Goal: Check status: Check status

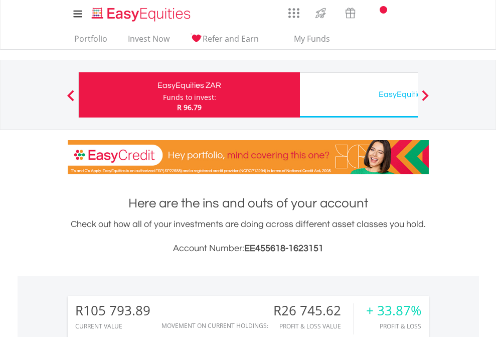
scroll to position [96, 157]
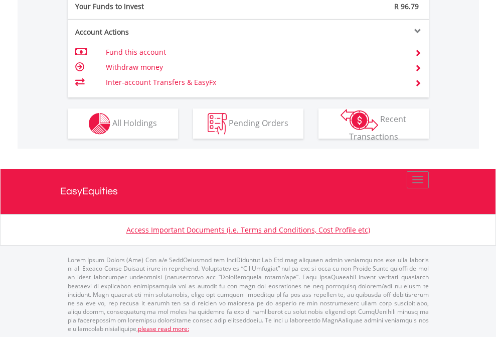
scroll to position [1002, 0]
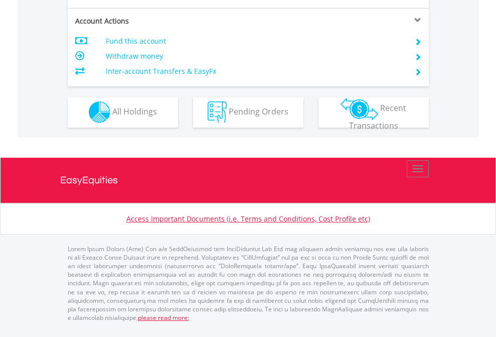
scroll to position [938, 0]
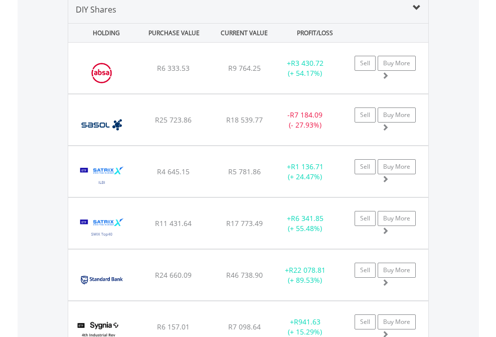
scroll to position [969, 0]
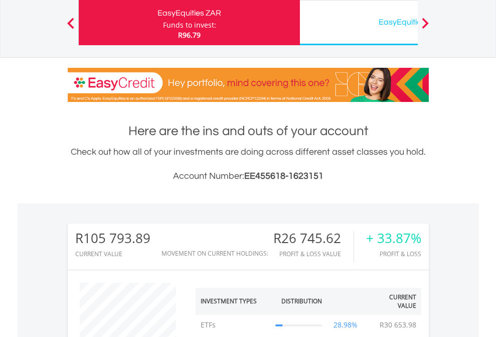
scroll to position [96, 157]
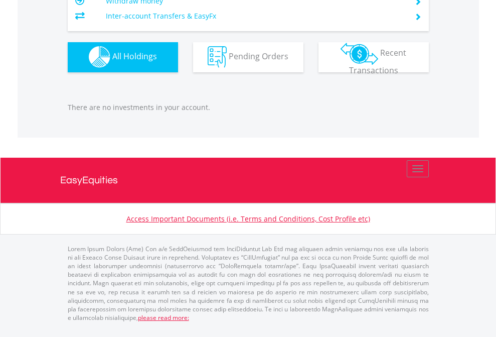
scroll to position [96, 157]
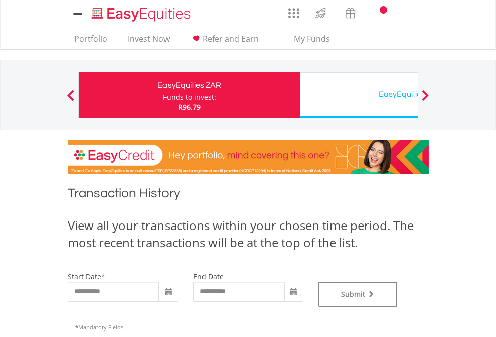
type input "**********"
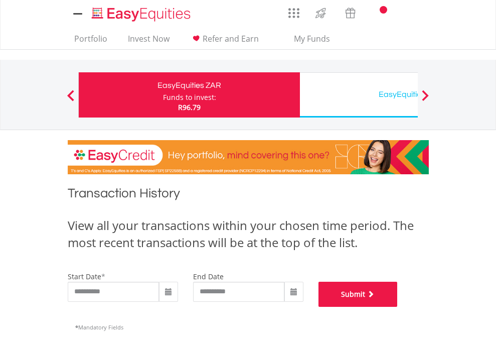
click at [398, 306] on button "Submit" at bounding box center [357, 293] width 79 height 25
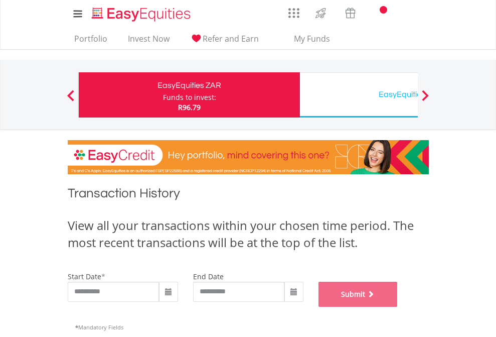
scroll to position [407, 0]
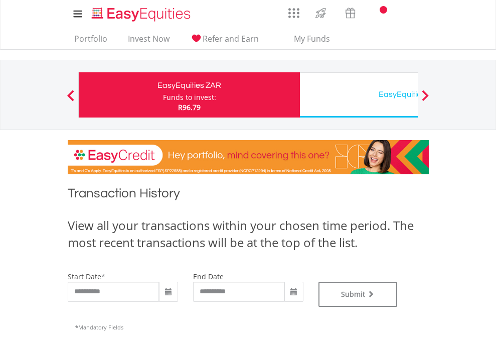
click at [359, 95] on div "EasyEquities USD" at bounding box center [410, 94] width 209 height 14
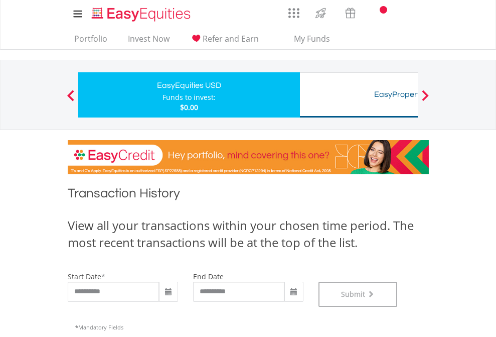
scroll to position [407, 0]
